Goal: Task Accomplishment & Management: Use online tool/utility

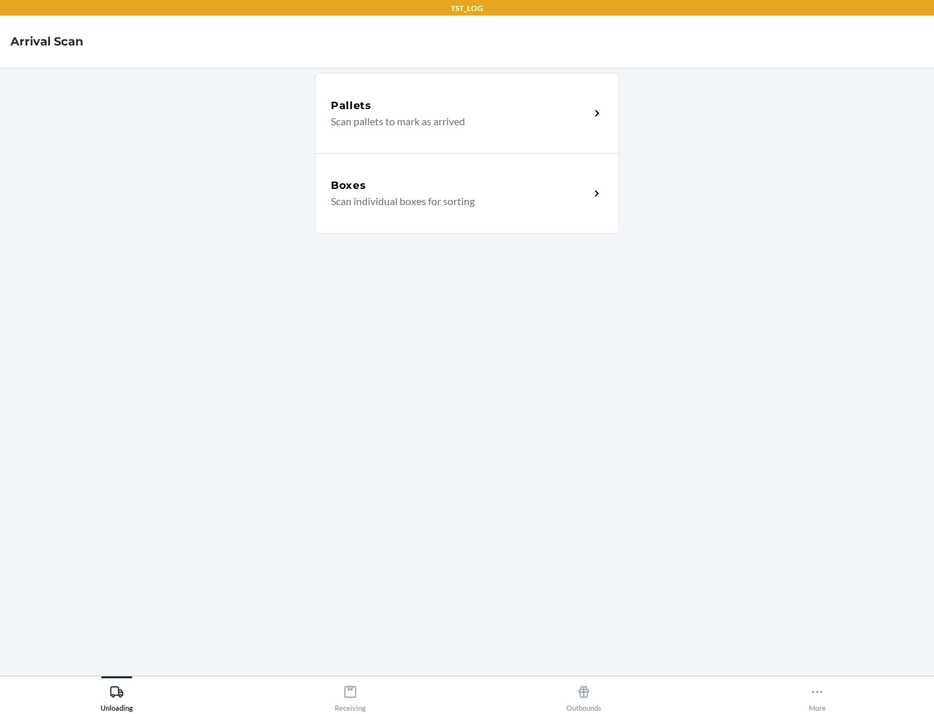
click at [460, 186] on div "Boxes" at bounding box center [460, 186] width 259 height 16
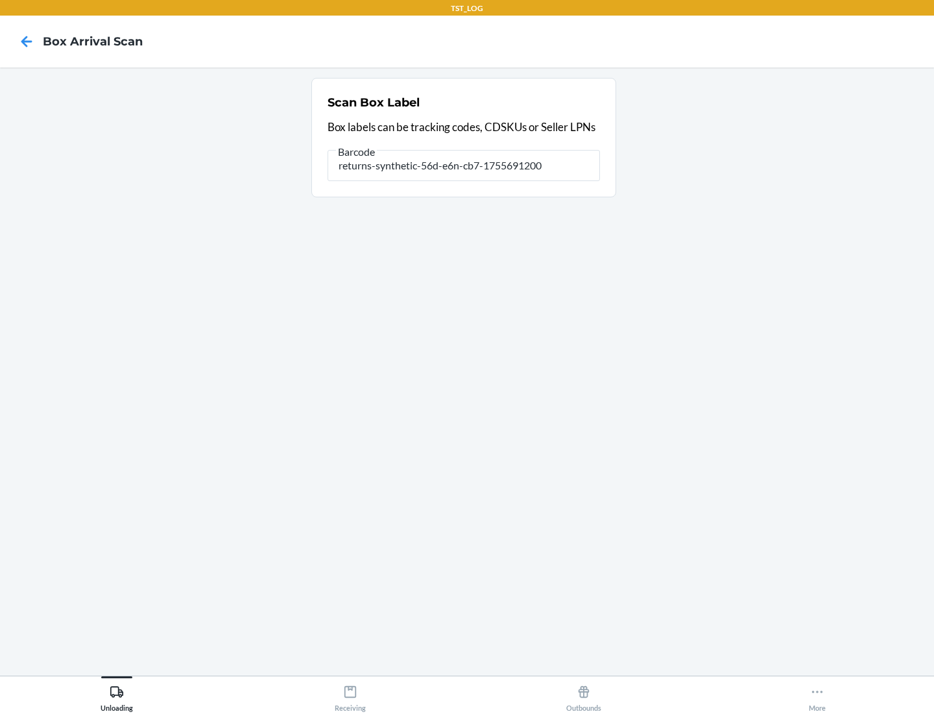
type input "returns-synthetic-56d-e6n-cb7-1755691200"
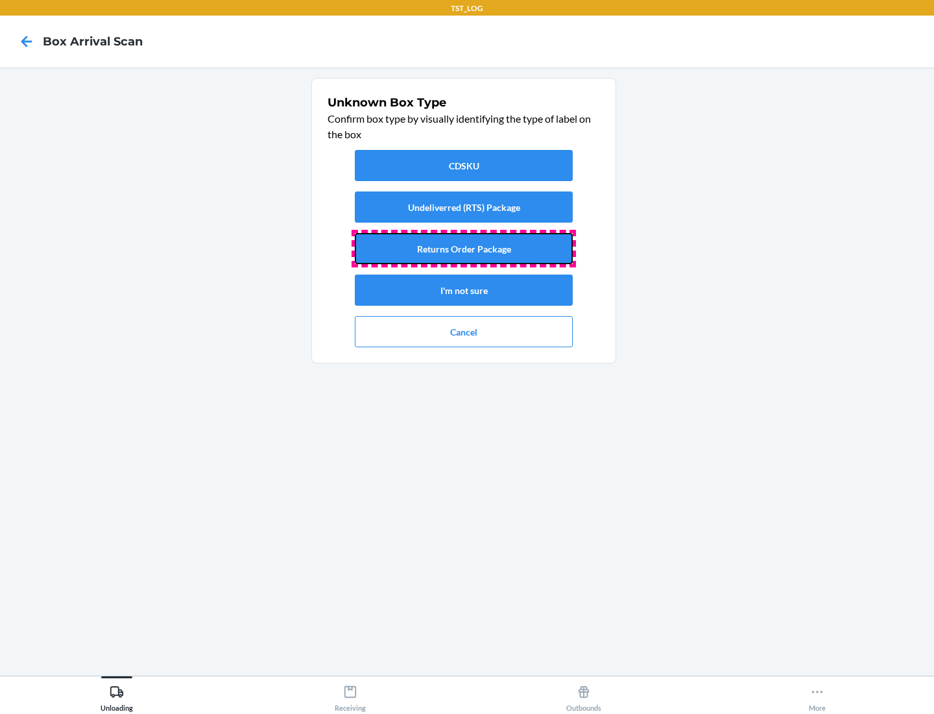
click at [464, 248] on button "Returns Order Package" at bounding box center [464, 248] width 218 height 31
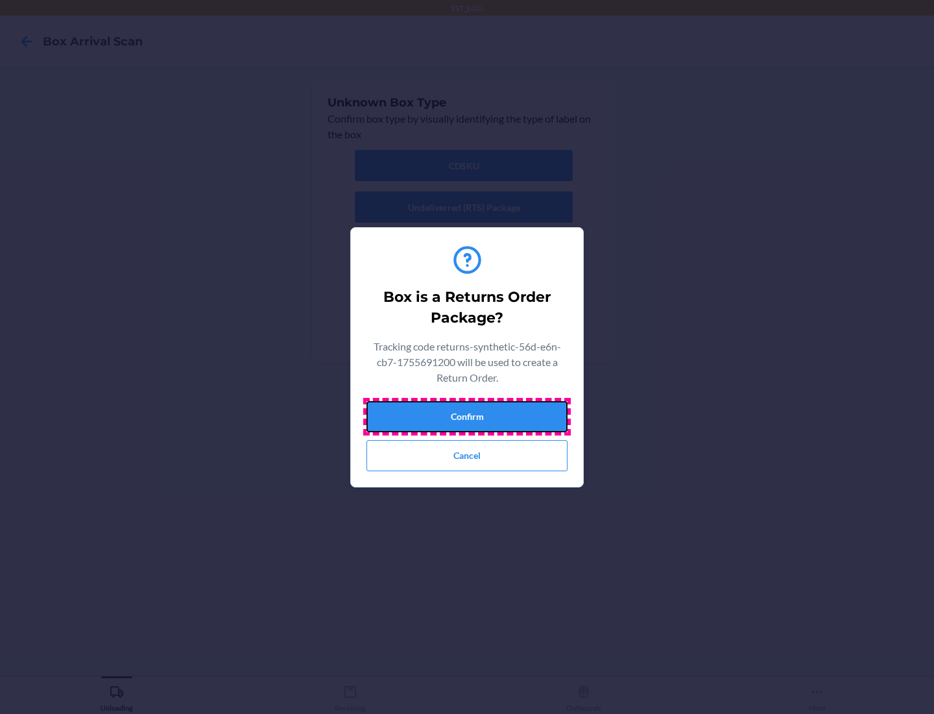
click at [467, 416] on button "Confirm" at bounding box center [467, 416] width 201 height 31
